Goal: Transaction & Acquisition: Purchase product/service

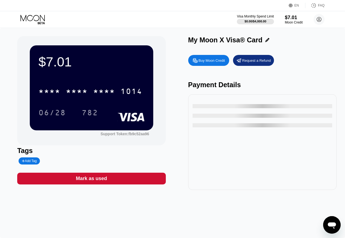
type input "0"
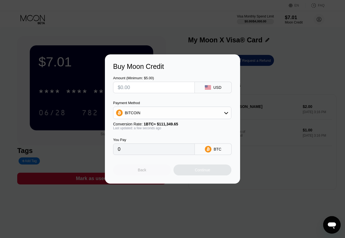
click at [142, 172] on div "Back" at bounding box center [142, 170] width 8 height 4
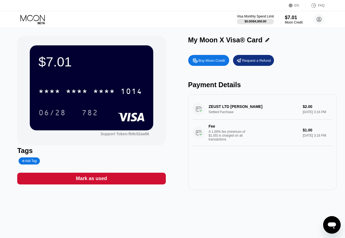
click at [142, 173] on div "$7.01 * * * * * * * * * * * * 1014 06/28 782 Support Token: fb9c52aa96 Tags Add…" at bounding box center [91, 113] width 148 height 154
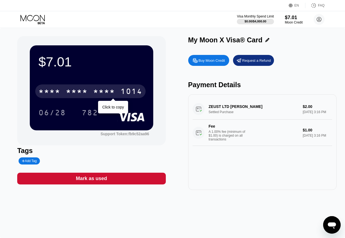
click at [91, 95] on div "* * * * * * * * * * * * 1014" at bounding box center [90, 91] width 110 height 14
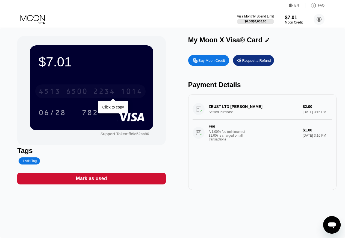
click at [91, 95] on div "[CREDIT_CARD_NUMBER]" at bounding box center [90, 91] width 110 height 14
click at [222, 61] on div "Buy Moon Credit" at bounding box center [212, 60] width 27 height 5
type input "0"
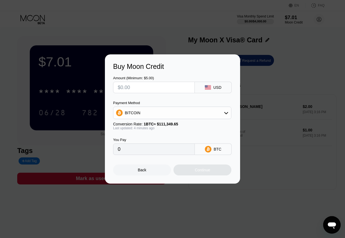
click at [151, 86] on input "text" at bounding box center [154, 87] width 72 height 11
type input "$2"
type input "0.00001797"
type input "$2"
click at [157, 111] on div "BITCOIN" at bounding box center [172, 112] width 118 height 11
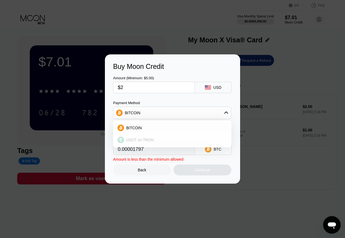
click at [140, 141] on span "USDT on TRON" at bounding box center [140, 140] width 28 height 4
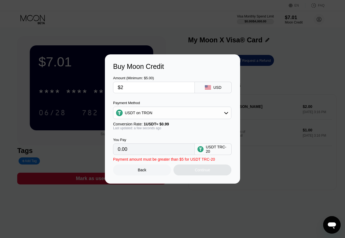
type input "2.02"
drag, startPoint x: 132, startPoint y: 88, endPoint x: 81, endPoint y: 87, distance: 51.1
click at [118, 87] on input "$2" at bounding box center [154, 87] width 72 height 11
type input "$5"
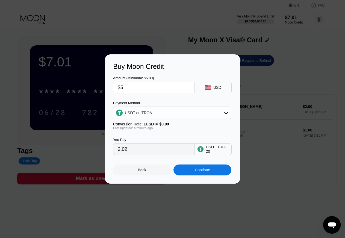
type input "5.05"
type input "$5"
click at [212, 174] on div "Continue" at bounding box center [203, 170] width 58 height 11
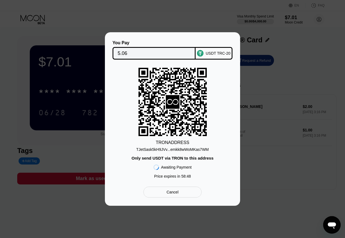
click at [179, 195] on div "Cancel" at bounding box center [172, 192] width 58 height 11
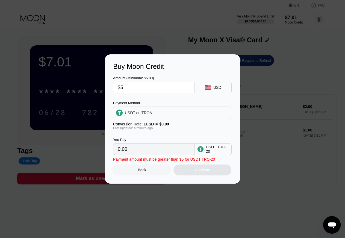
type input "5.05"
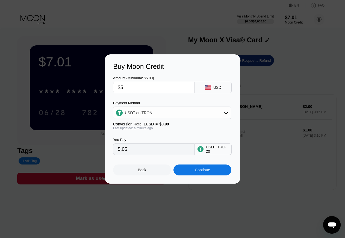
drag, startPoint x: 133, startPoint y: 86, endPoint x: 121, endPoint y: 88, distance: 12.1
click at [121, 88] on input "$5" at bounding box center [154, 87] width 72 height 11
type input "$1"
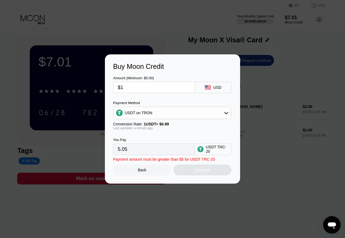
type input "1.01"
type input "$10"
type input "10.10"
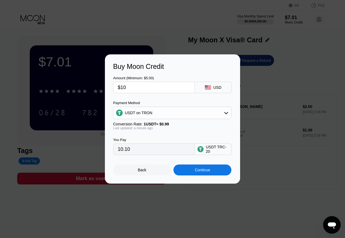
type input "$10"
click at [207, 171] on div "Continue" at bounding box center [202, 170] width 15 height 4
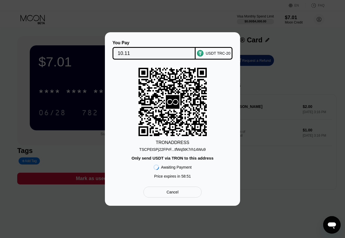
click at [195, 148] on div "TSCPEtSPj22FPrF...tfWq5tK7rh14Wu9" at bounding box center [172, 149] width 66 height 4
click at [180, 195] on div "Cancel" at bounding box center [172, 192] width 58 height 11
